Goal: Task Accomplishment & Management: Use online tool/utility

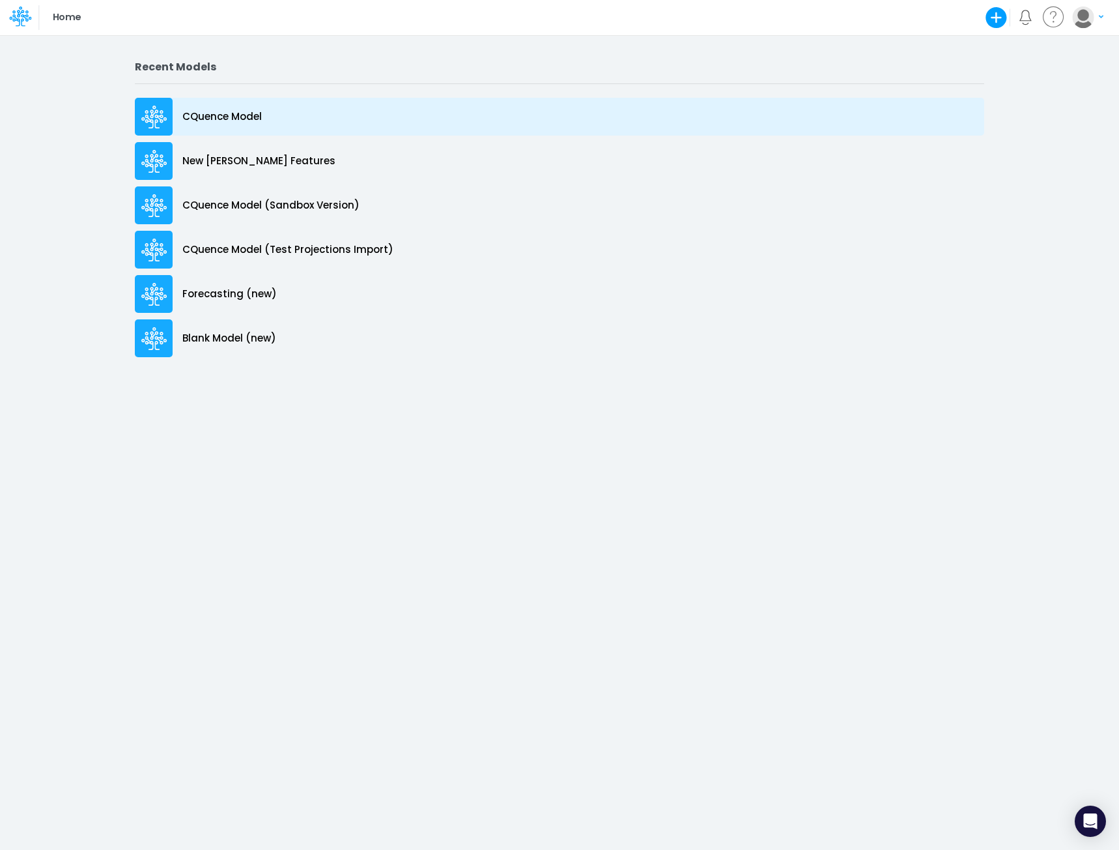
click at [228, 119] on p "CQuence Model" at bounding box center [221, 116] width 79 height 15
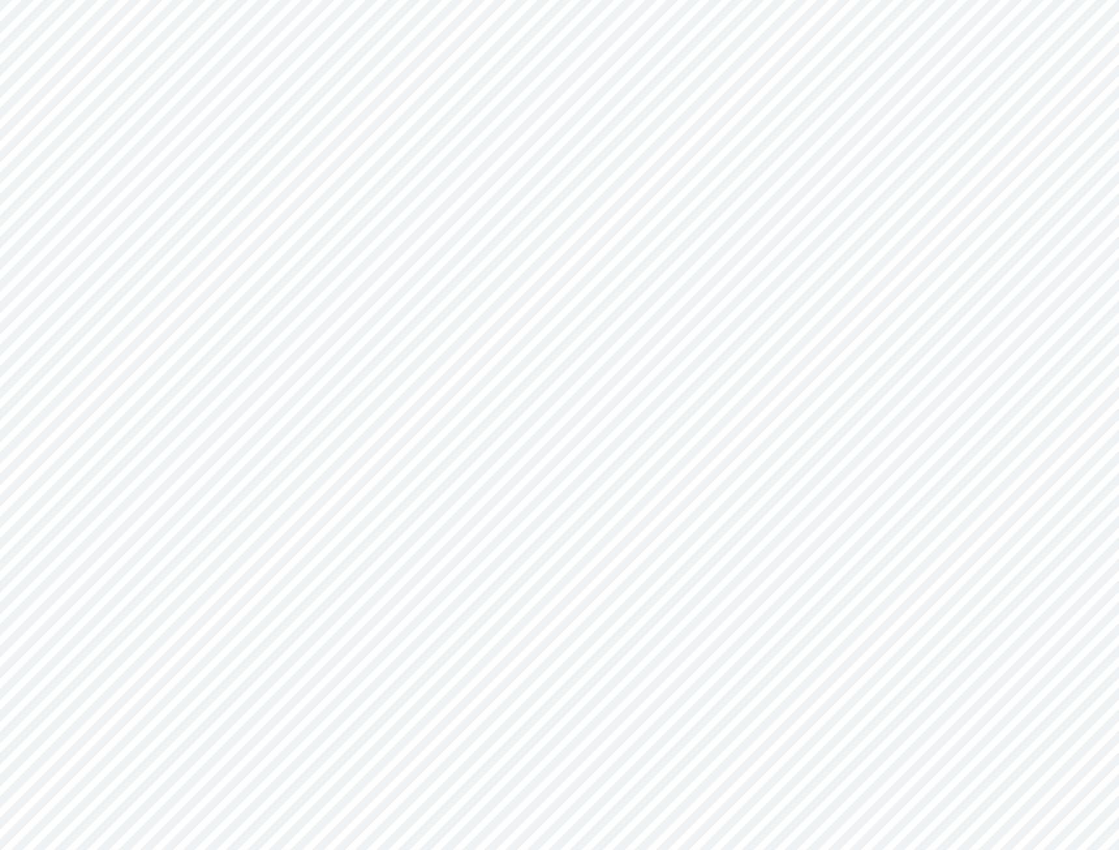
type input "Consolidated All by Month"
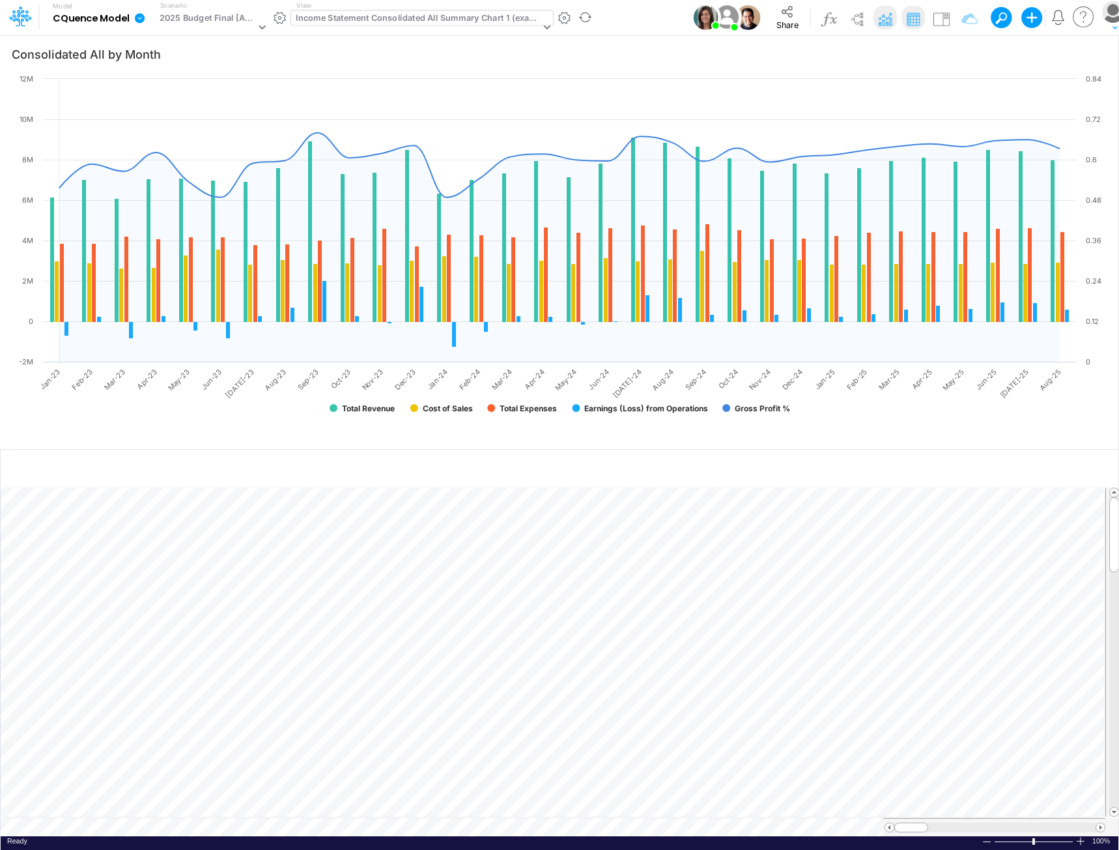
click at [462, 20] on div "Income Statement Consolidated All Summary Chart 1 (example)" at bounding box center [418, 19] width 244 height 15
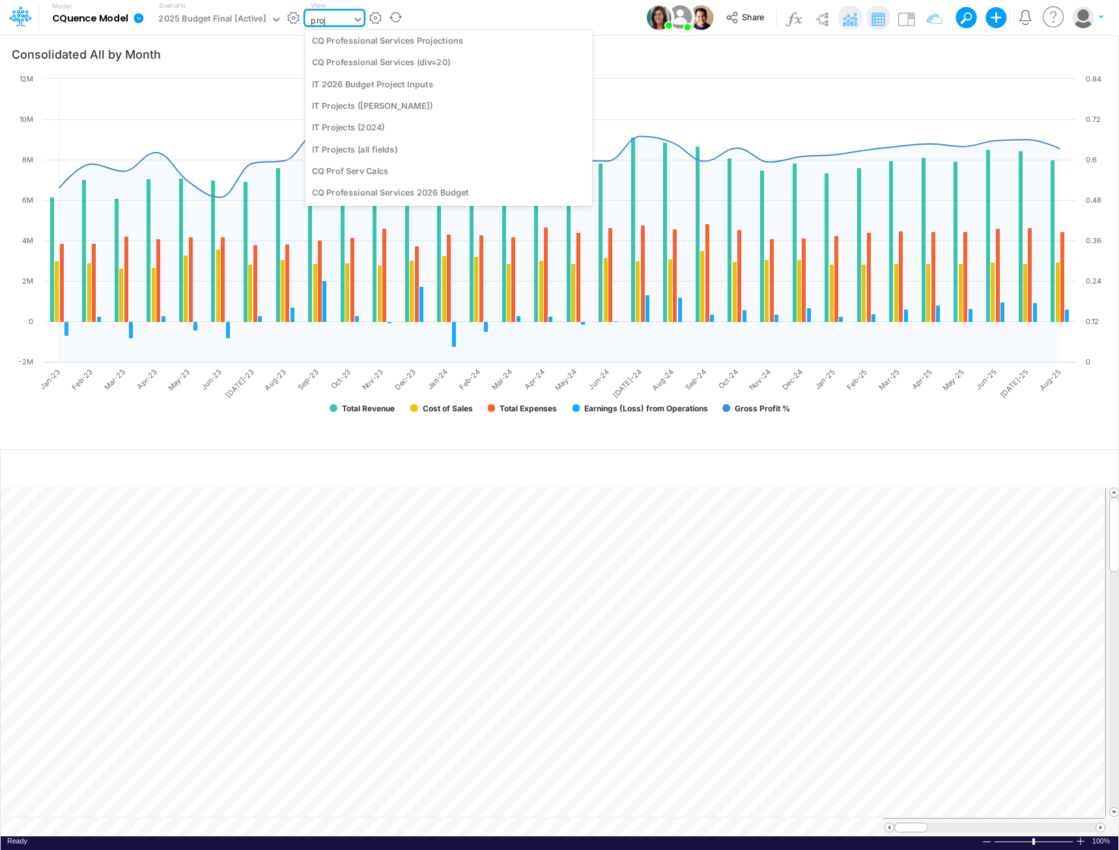
scroll to position [173, 0]
type input "projec"
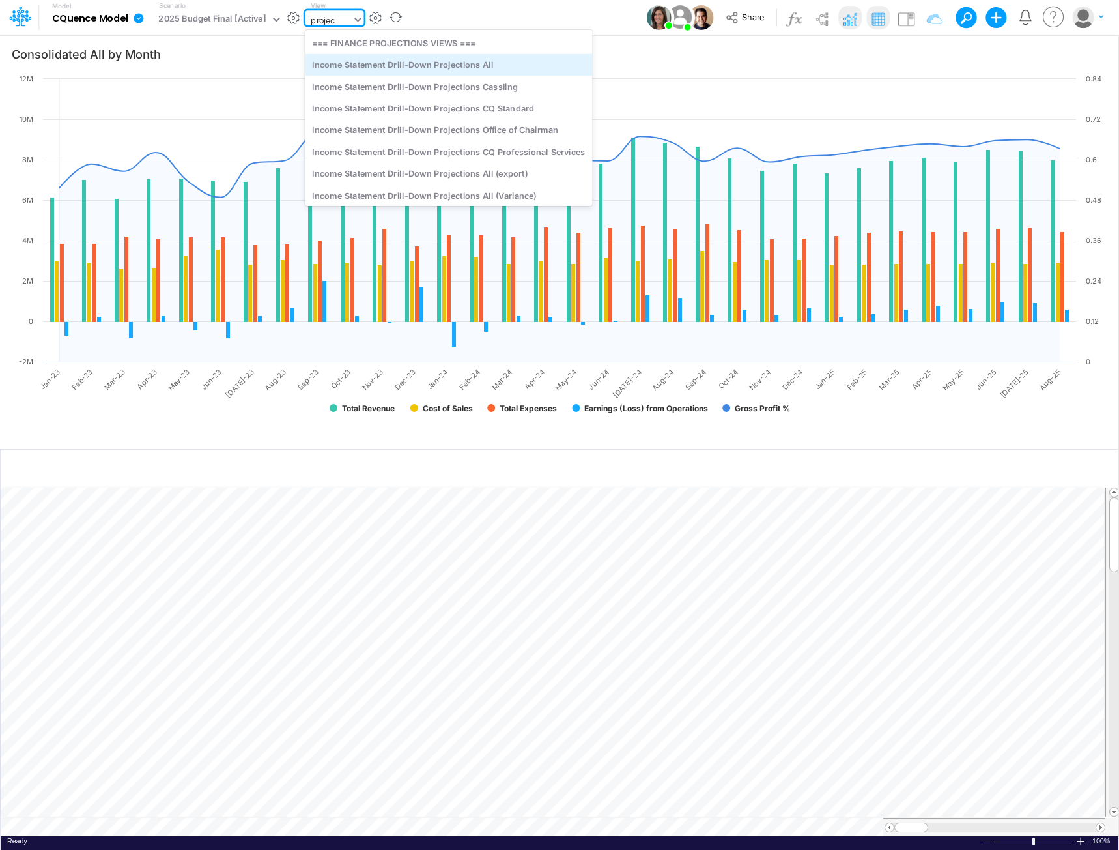
click at [455, 62] on div "Income Statement Drill-Down Projections All" at bounding box center [448, 65] width 287 height 22
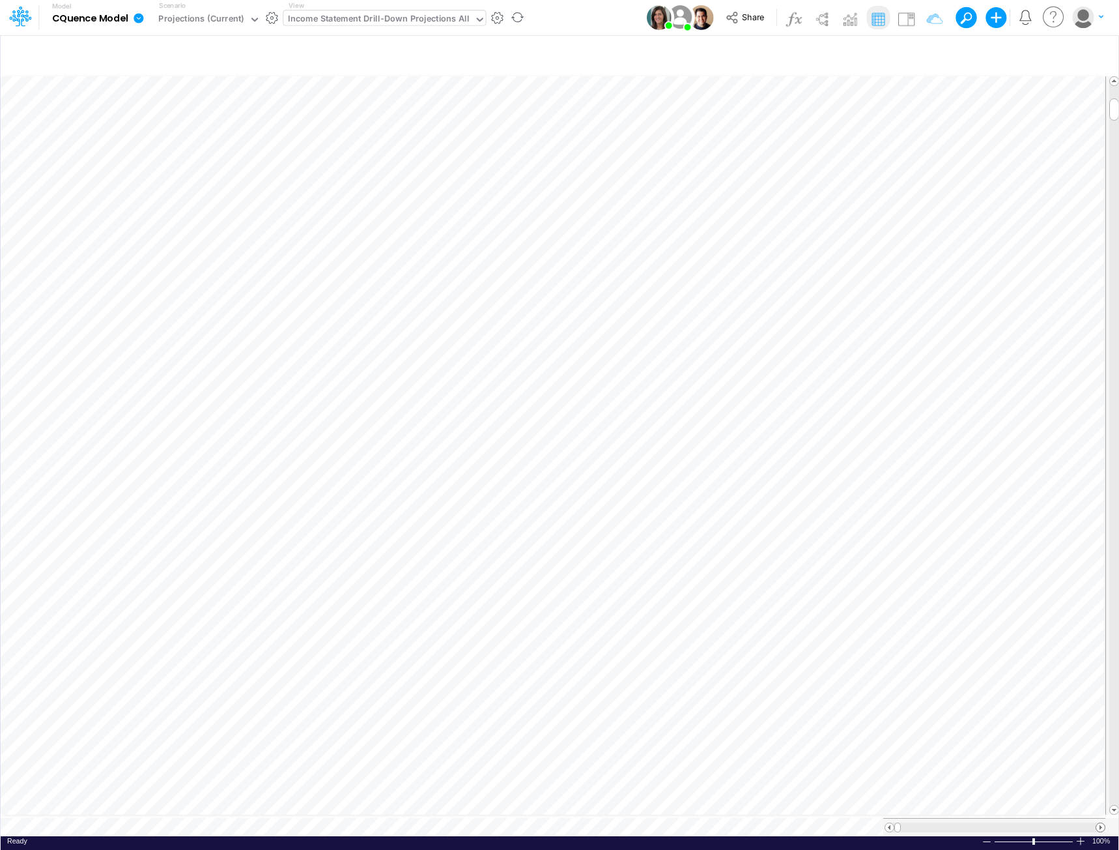
click at [1101, 823] on span at bounding box center [1101, 827] width 8 height 8
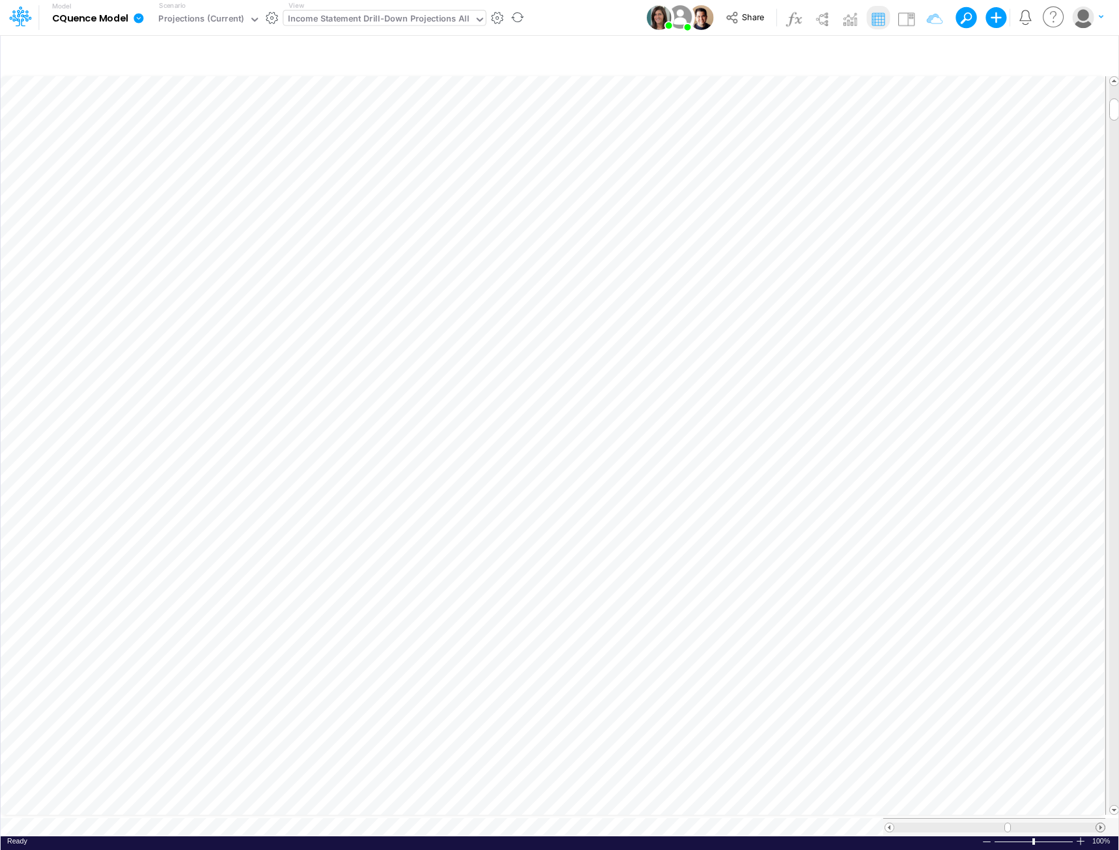
click at [1101, 823] on span at bounding box center [1101, 827] width 8 height 8
click at [1100, 823] on span at bounding box center [1101, 827] width 8 height 8
click at [1099, 823] on span at bounding box center [1101, 827] width 8 height 8
click at [350, 20] on div "Income Statement Drill-Down Projections All" at bounding box center [378, 19] width 181 height 15
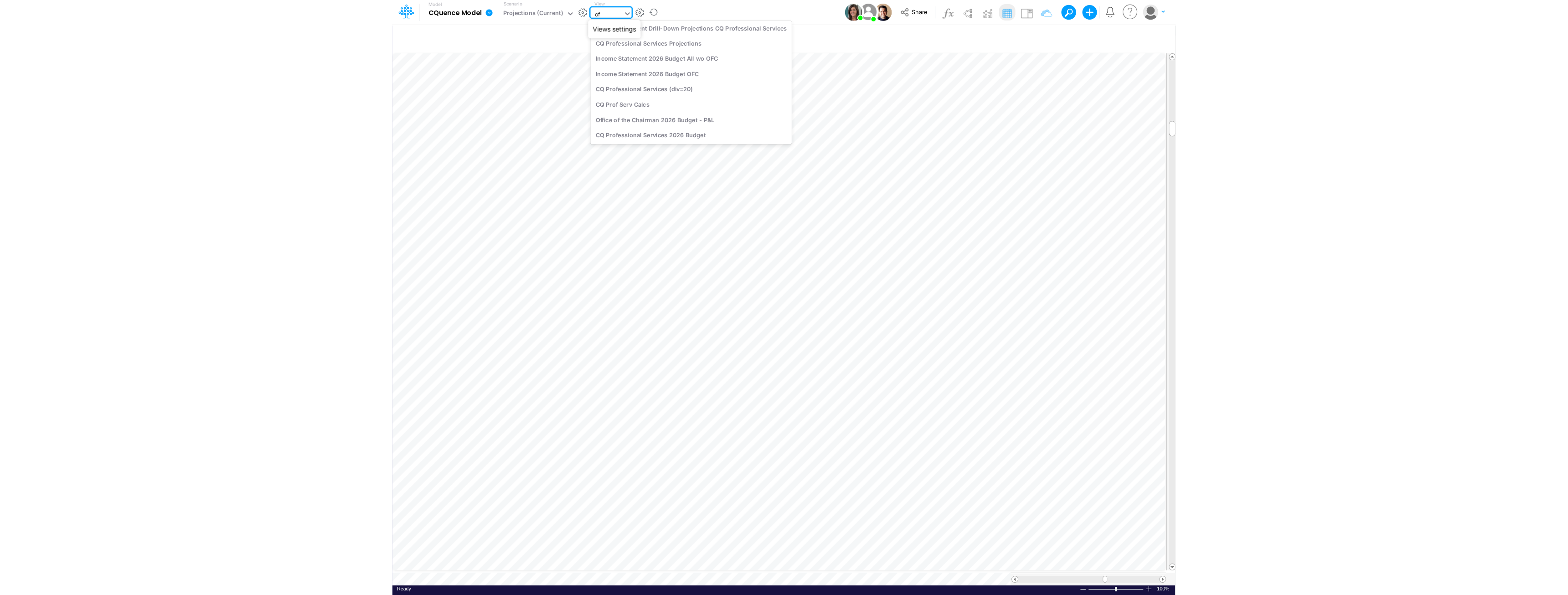
scroll to position [0, 0]
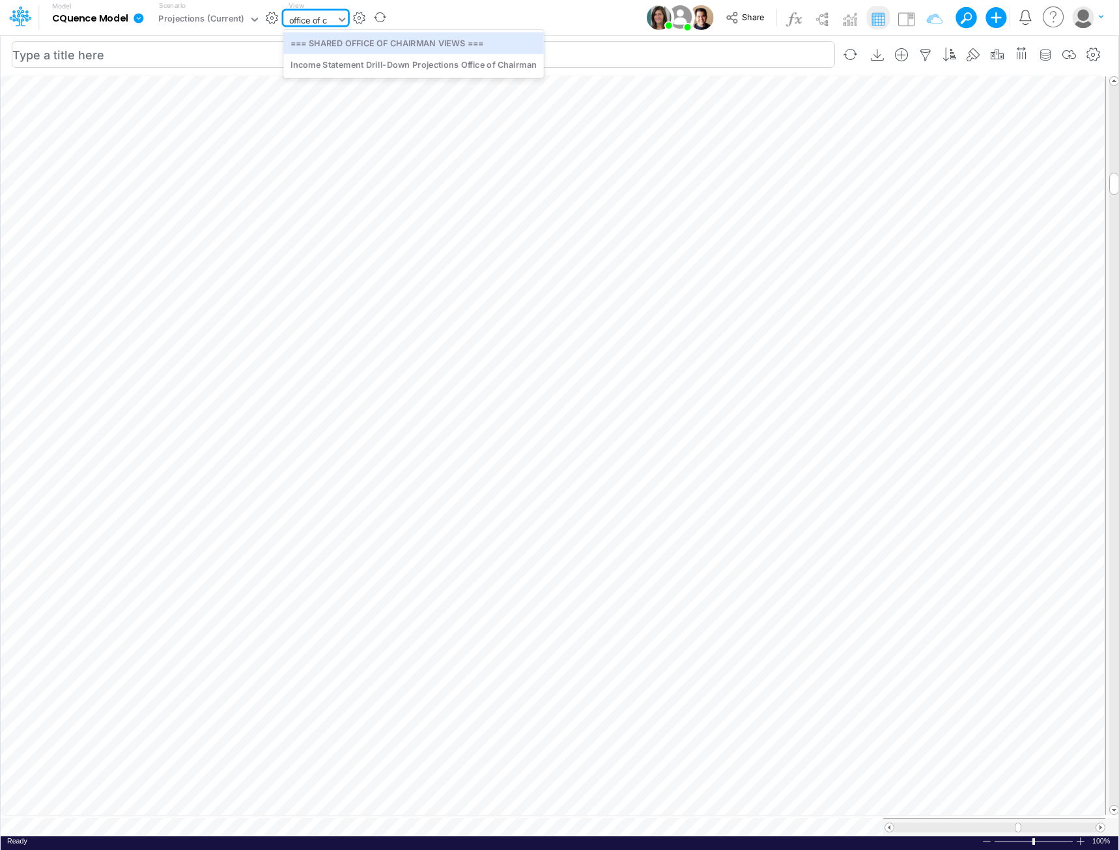
type input "office of ch"
drag, startPoint x: 328, startPoint y: 18, endPoint x: 263, endPoint y: 16, distance: 64.6
click at [263, 16] on div "Model CQuence Model Edit model settings Duplicate Import QuickBooks QuickBooks …" at bounding box center [206, 18] width 377 height 34
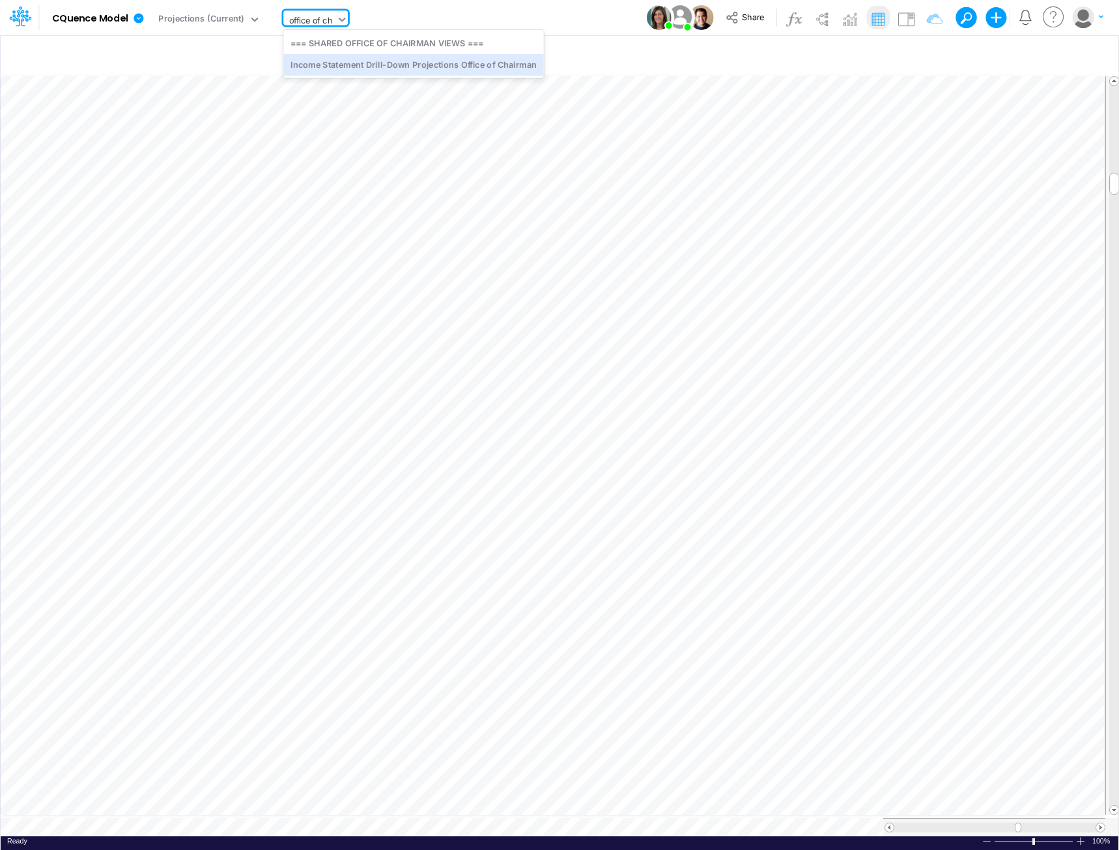
drag, startPoint x: 338, startPoint y: 63, endPoint x: 979, endPoint y: 3, distance: 643.9
click at [338, 63] on div "Income Statement Drill-Down Projections Office of Chairman" at bounding box center [413, 65] width 261 height 22
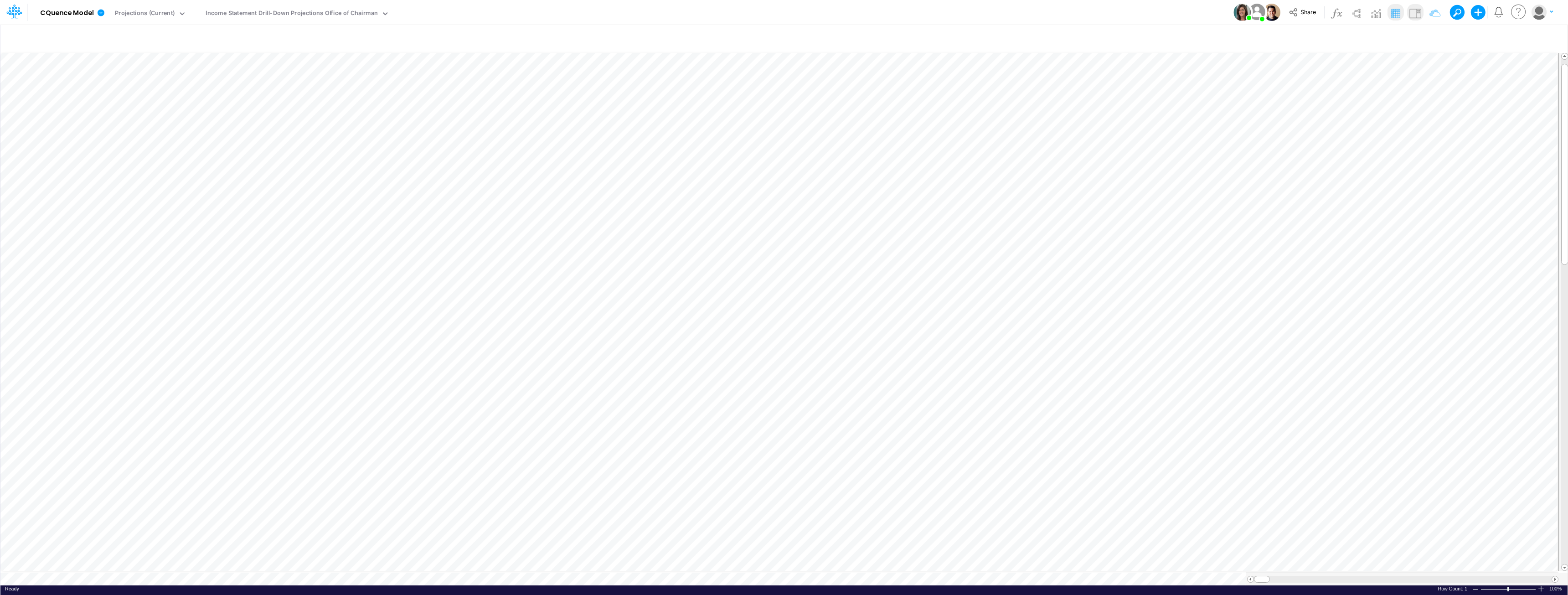
scroll to position [5, 1]
drag, startPoint x: 1563, startPoint y: 150, endPoint x: 1580, endPoint y: 496, distance: 346.4
click at [783, 496] on html "Model CQuence Model Edit model settings Duplicate Import QuickBooks QuickBooks …" at bounding box center [784, 298] width 1568 height 595
click at [783, 577] on span at bounding box center [1250, 580] width 6 height 6
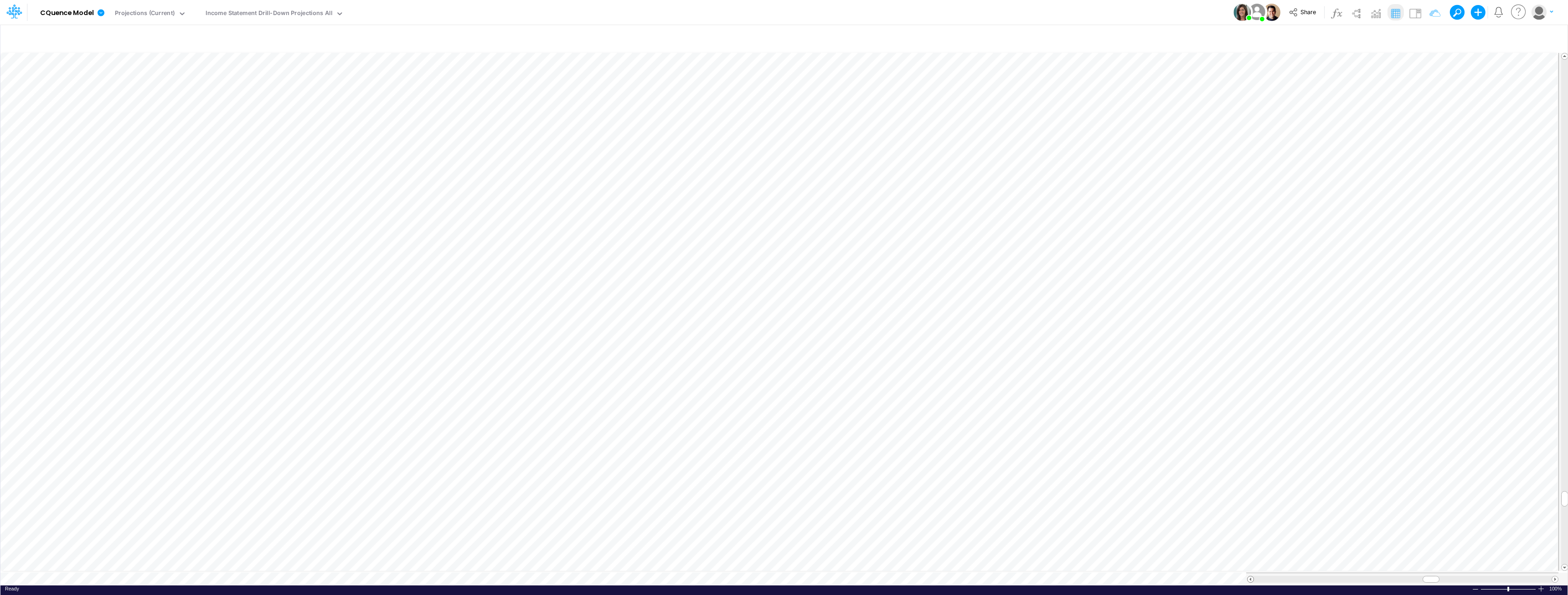
click at [783, 577] on span at bounding box center [1250, 580] width 6 height 6
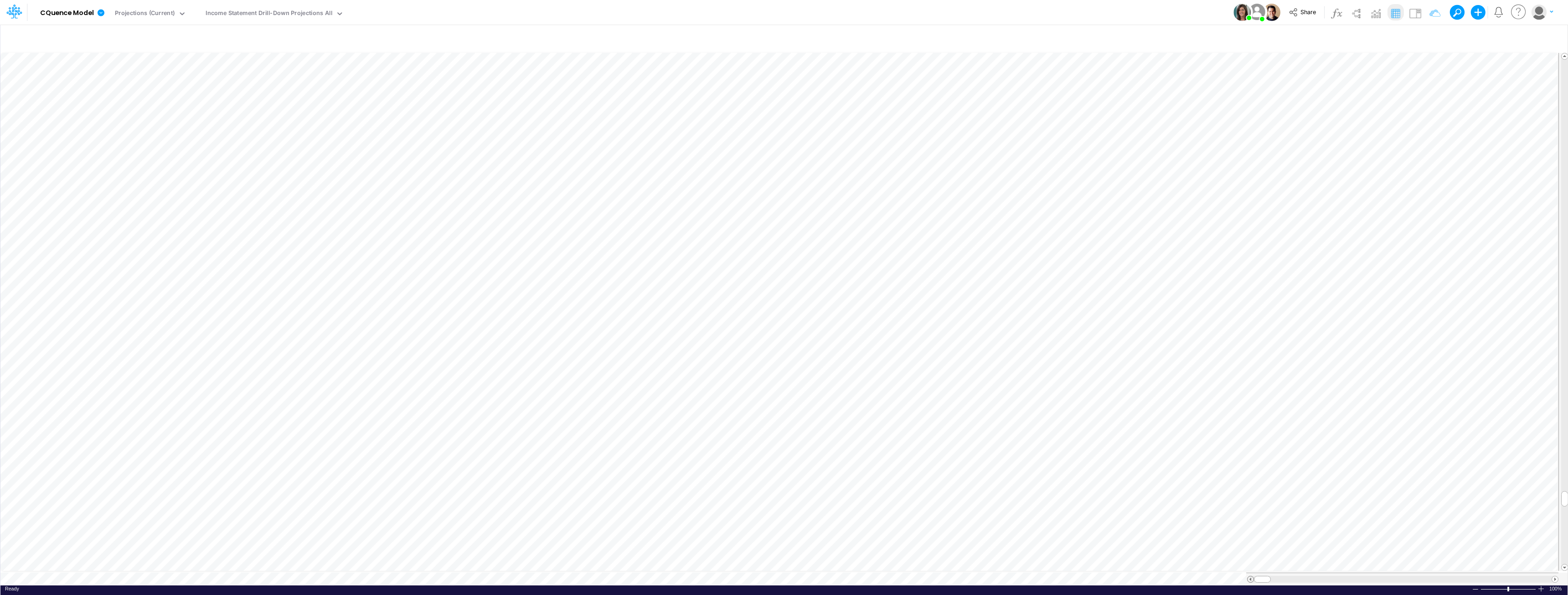
click at [783, 577] on span at bounding box center [1250, 580] width 6 height 6
drag, startPoint x: 1563, startPoint y: 175, endPoint x: 1567, endPoint y: 503, distance: 328.0
click at [783, 503] on div at bounding box center [1565, 500] width 7 height 15
